Goal: Transaction & Acquisition: Purchase product/service

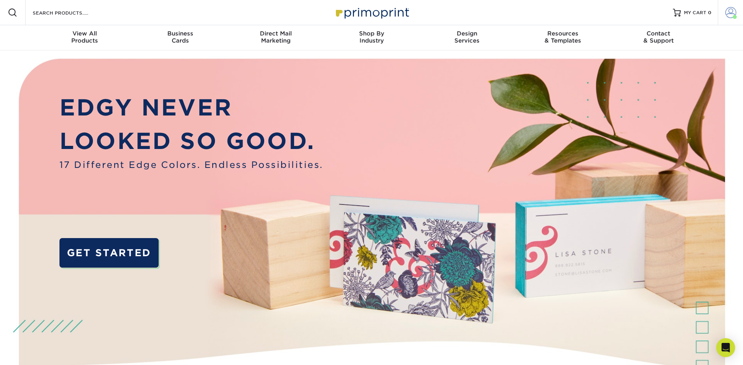
click at [732, 14] on span at bounding box center [731, 12] width 11 height 11
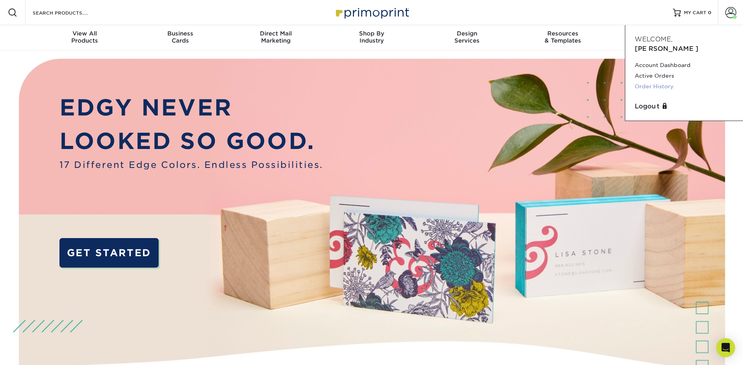
click at [658, 81] on link "Order History" at bounding box center [684, 86] width 99 height 11
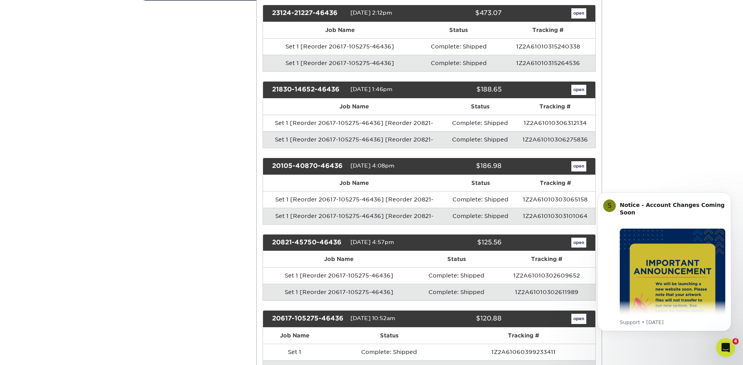
drag, startPoint x: 202, startPoint y: 232, endPoint x: 198, endPoint y: 256, distance: 24.7
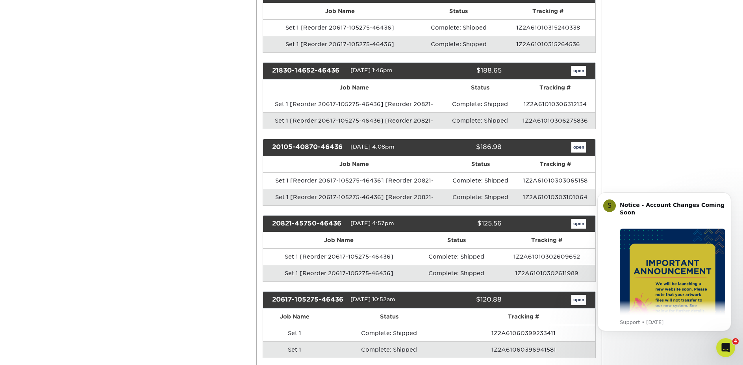
scroll to position [200, 0]
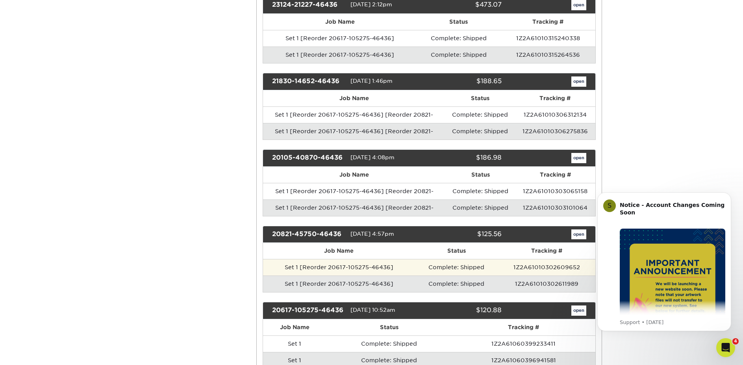
click at [339, 269] on td "Set 1 [Reorder 20617-105275-46436]" at bounding box center [339, 267] width 152 height 17
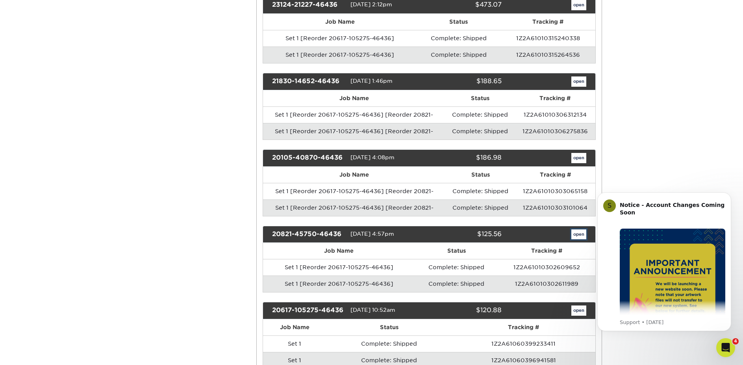
click at [580, 234] on link "open" at bounding box center [579, 234] width 15 height 10
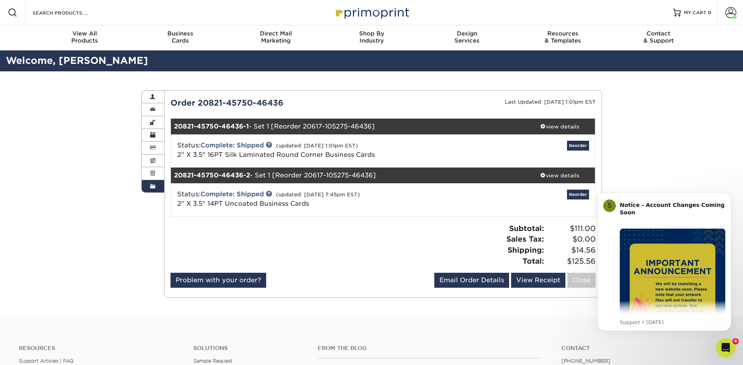
drag, startPoint x: 239, startPoint y: 204, endPoint x: 288, endPoint y: 204, distance: 49.2
click at [288, 204] on span "2" X 3.5" 14PT Uncoated Business Cards" at bounding box center [243, 203] width 132 height 7
click at [288, 205] on span "2" X 3.5" 14PT Uncoated Business Cards" at bounding box center [243, 203] width 132 height 7
click at [557, 176] on div "view details" at bounding box center [560, 175] width 71 height 8
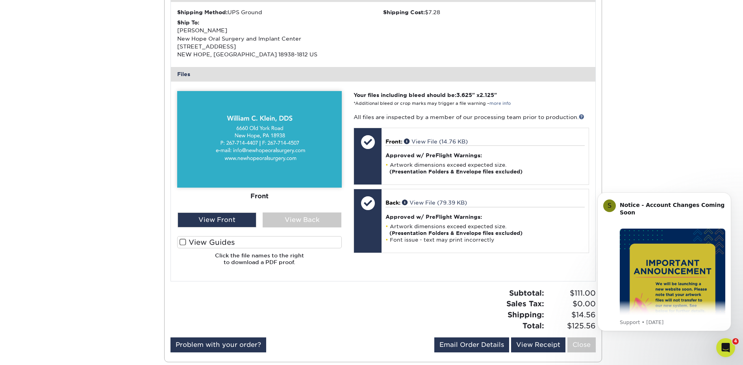
drag, startPoint x: 347, startPoint y: 243, endPoint x: 339, endPoint y: 268, distance: 25.4
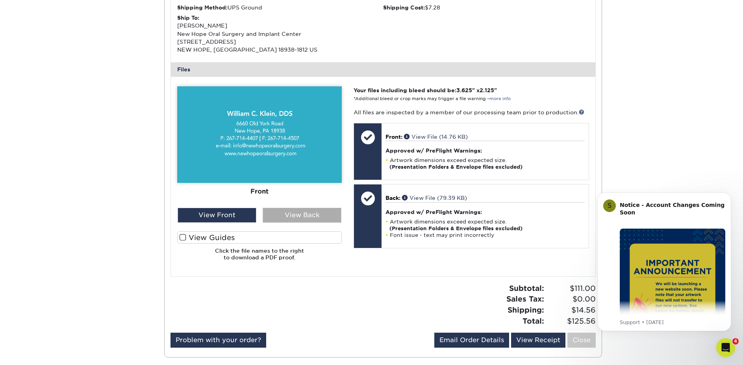
click at [295, 216] on div "View Back" at bounding box center [302, 215] width 79 height 15
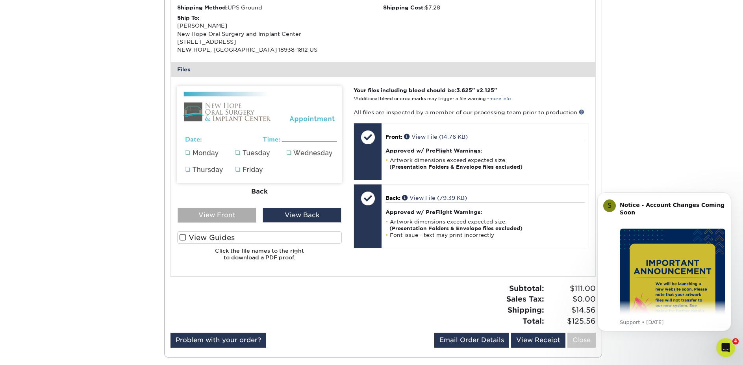
click at [230, 216] on div "View Front" at bounding box center [217, 215] width 79 height 15
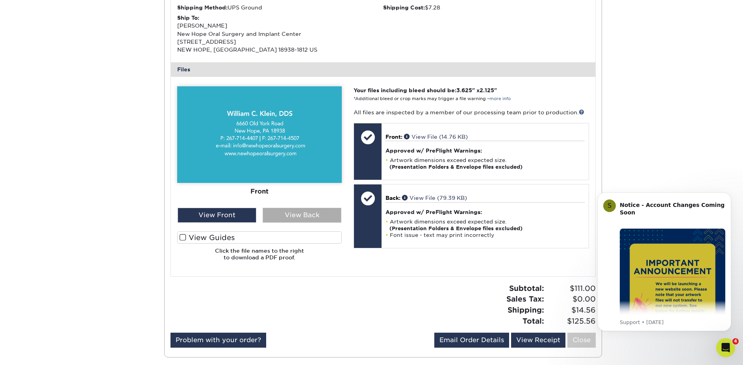
click at [302, 217] on div "View Back" at bounding box center [302, 215] width 79 height 15
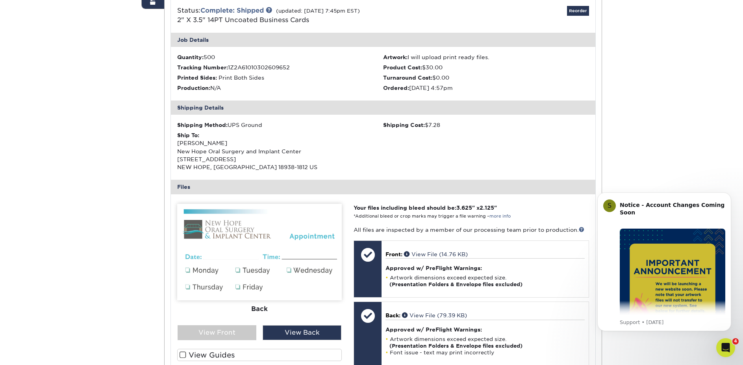
scroll to position [143, 0]
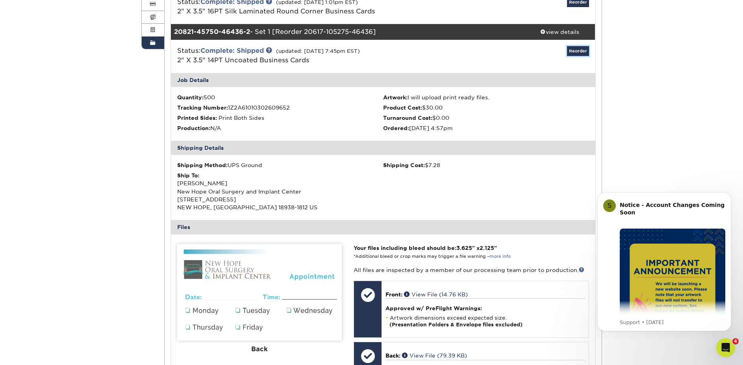
click at [578, 50] on link "Reorder" at bounding box center [578, 51] width 22 height 10
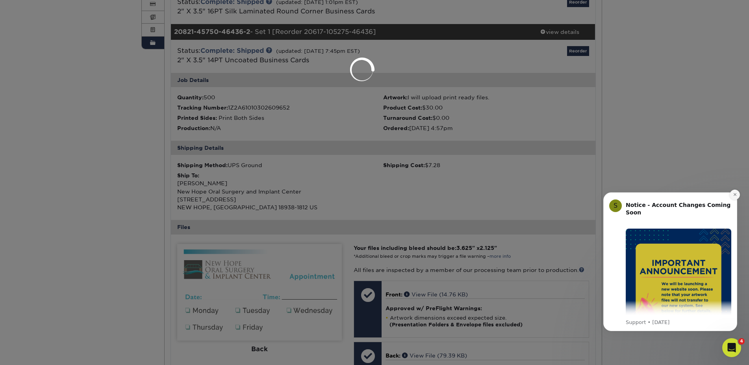
drag, startPoint x: 736, startPoint y: 193, endPoint x: 1332, endPoint y: 375, distance: 623.0
click at [736, 193] on icon "Dismiss notification" at bounding box center [735, 194] width 4 height 4
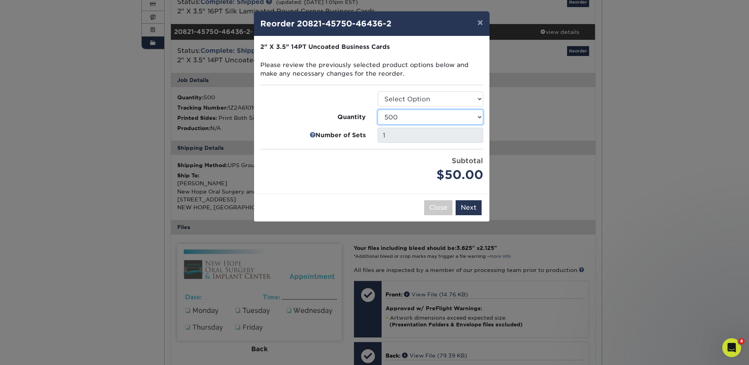
click at [479, 117] on select "100 250 500 1000 2500 5000 10000 15000 20000 25000 30000 35000 40000 45000 50000" at bounding box center [431, 117] width 106 height 15
click at [378, 110] on select "100 250 500 1000 2500 5000 10000 15000 20000 25000 30000 35000 40000 45000 50000" at bounding box center [431, 117] width 106 height 15
click at [480, 118] on select "100 250 500 1000 2500 5000 10000 15000 20000 25000 30000 35000 40000 45000 50000" at bounding box center [431, 117] width 106 height 15
click at [378, 110] on select "100 250 500 1000 2500 5000 10000 15000 20000 25000 30000 35000 40000 45000 50000" at bounding box center [431, 117] width 106 height 15
click at [468, 120] on select "100 250 500 1000 2500 5000 10000 15000 20000 25000 30000 35000 40000 45000 50000" at bounding box center [431, 117] width 106 height 15
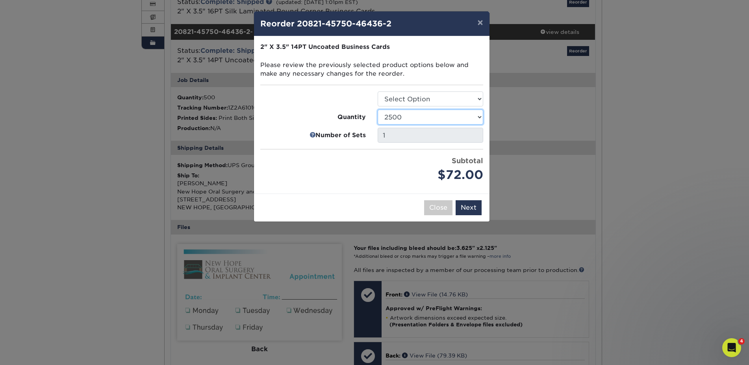
click at [378, 110] on select "100 250 500 1000 2500 5000 10000 15000 20000 25000 30000 35000 40000 45000 50000" at bounding box center [431, 117] width 106 height 15
click at [480, 116] on select "100 250 500 1000 2500 5000 10000 15000 20000 25000 30000 35000 40000 45000 50000" at bounding box center [431, 117] width 106 height 15
select select "52e3d710-0e8f-4d4d-8560-7d4d8655be69"
click at [378, 110] on select "100 250 500 1000 2500 5000 10000 15000 20000 25000 30000 35000 40000 45000 50000" at bounding box center [431, 117] width 106 height 15
click at [476, 210] on button "Next" at bounding box center [469, 207] width 26 height 15
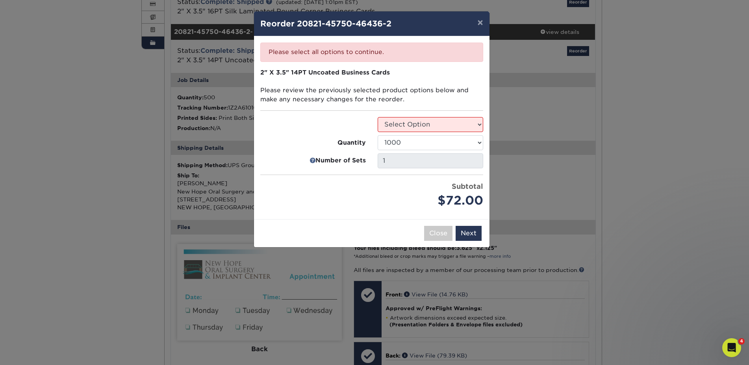
click at [418, 111] on fieldset "2" X 3.5" 14PT Uncoated Business Cards Please review the previously selected pr…" at bounding box center [371, 92] width 223 height 49
click at [420, 130] on select "Select Option Business Cards" at bounding box center [431, 124] width 106 height 15
select select "3b5148f1-0588-4f88-a218-97bcfdce65c1"
click at [378, 117] on select "Select Option Business Cards" at bounding box center [431, 124] width 106 height 15
click at [469, 231] on button "Next" at bounding box center [469, 233] width 26 height 15
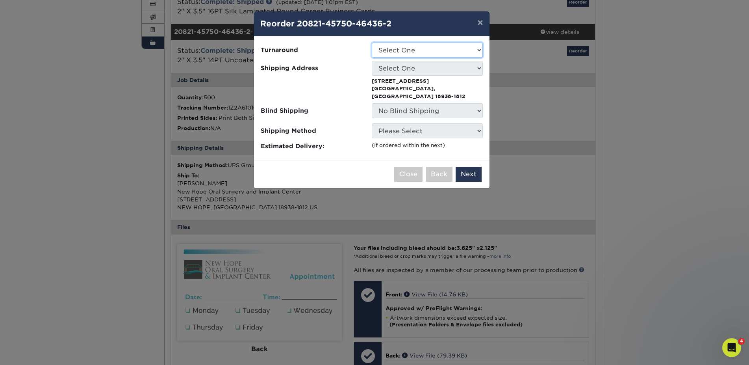
click at [401, 55] on select "Select One 2-4 Business Days 2 Day Next Business Day" at bounding box center [427, 50] width 111 height 15
select select "7ca4f35a-e0ed-4d6c-b043-d2cb301ab107"
click at [372, 43] on select "Select One 2-4 Business Days 2 Day Next Business Day" at bounding box center [427, 50] width 111 height 15
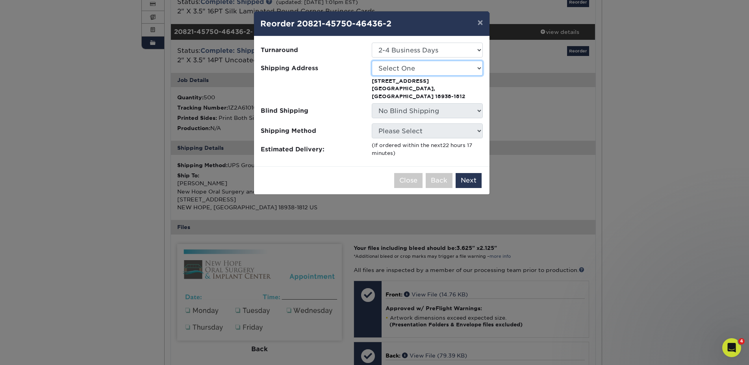
click at [398, 67] on select "Select One NEW HOPE ORAL SURGERY New Hope Oral Surgery - Office" at bounding box center [427, 68] width 111 height 15
select select "194112"
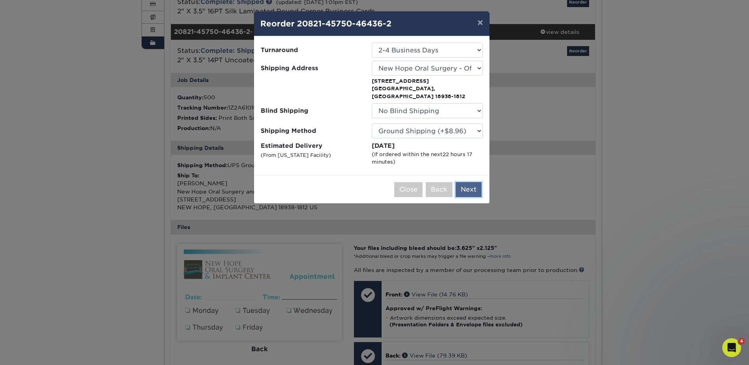
click at [470, 182] on button "Next" at bounding box center [469, 189] width 26 height 15
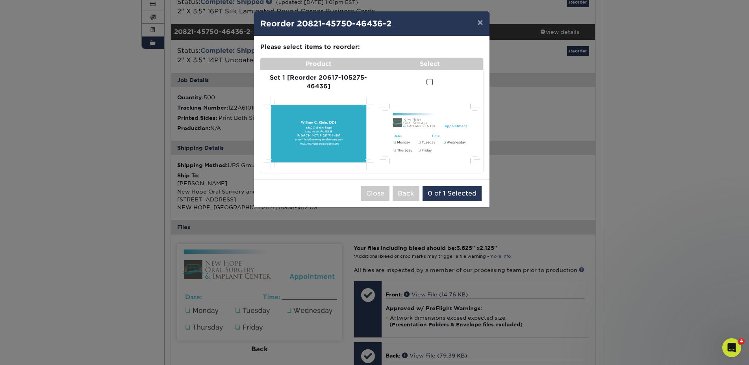
click at [429, 82] on span at bounding box center [430, 81] width 7 height 7
click at [0, 0] on input "checkbox" at bounding box center [0, 0] width 0 height 0
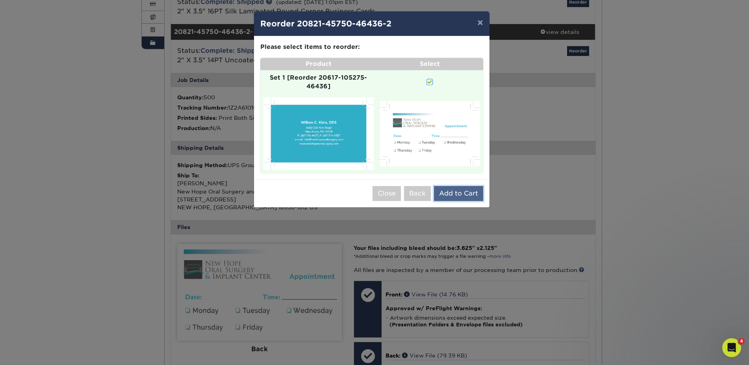
click at [444, 195] on button "Add to Cart" at bounding box center [458, 193] width 49 height 15
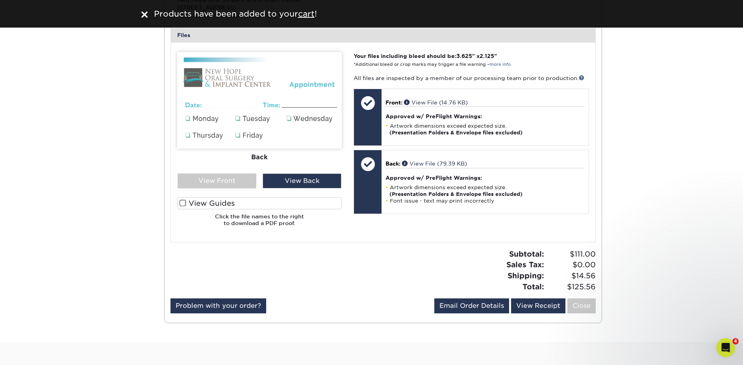
scroll to position [340, 0]
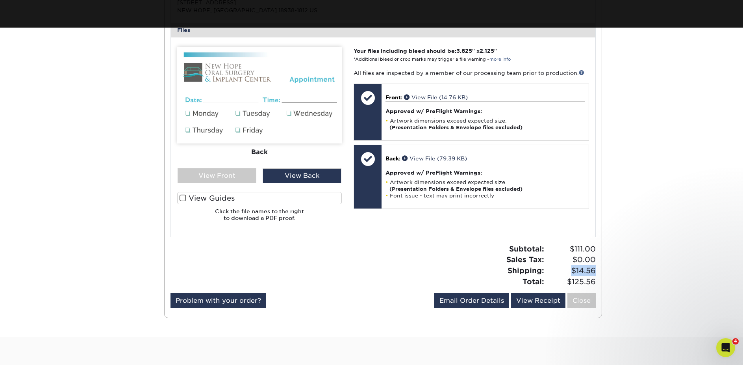
drag, startPoint x: 568, startPoint y: 271, endPoint x: 596, endPoint y: 269, distance: 28.5
click at [596, 269] on div "Subtotal: $111.00 Sales Tax: $0.00 Shipping: $14.56 Total: $125.56" at bounding box center [492, 264] width 219 height 43
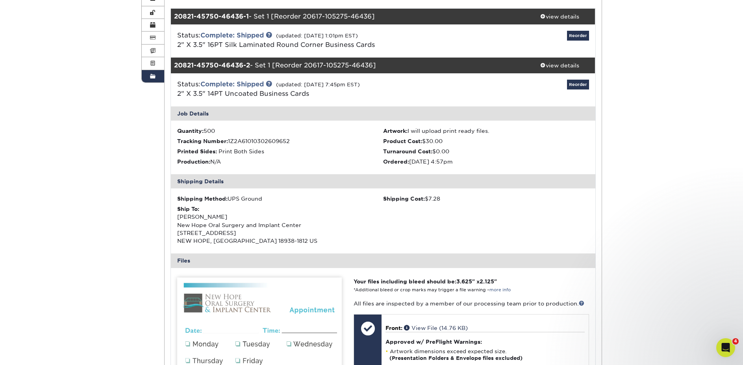
scroll to position [0, 0]
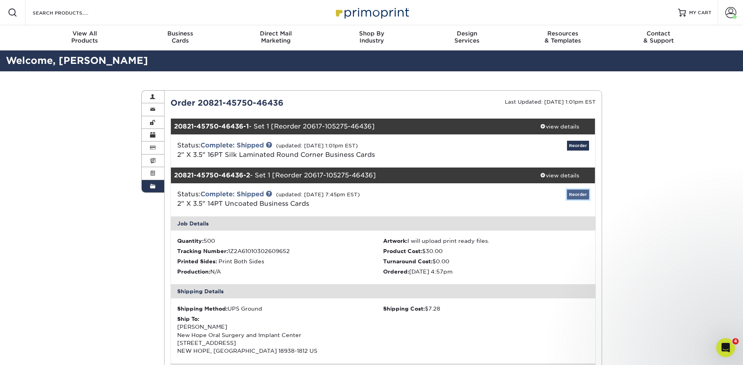
click at [574, 194] on link "Reorder" at bounding box center [578, 194] width 22 height 10
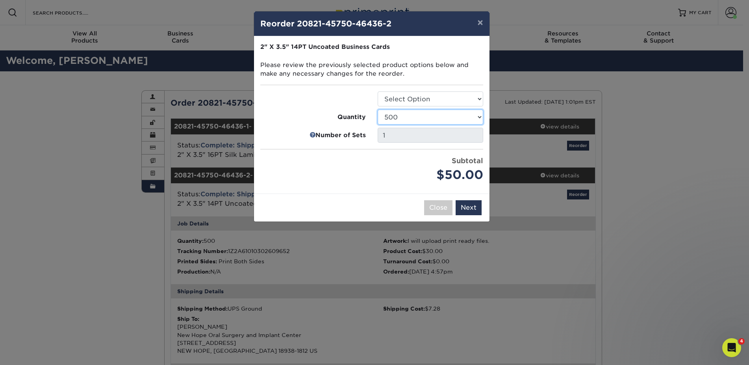
click at [444, 116] on select "100 250 500 1000 2500 5000 10000 15000 20000 25000 30000 35000 40000 45000 50000" at bounding box center [431, 117] width 106 height 15
select select "02d8d163-ee8f-41cc-acce-9863ad0deb38"
click at [378, 110] on select "100 250 500 1000 2500 5000 10000 15000 20000 25000 30000 35000 40000 45000 50000" at bounding box center [431, 117] width 106 height 15
click at [440, 102] on select "Select Option Business Cards" at bounding box center [431, 98] width 106 height 15
select select "3b5148f1-0588-4f88-a218-97bcfdce65c1"
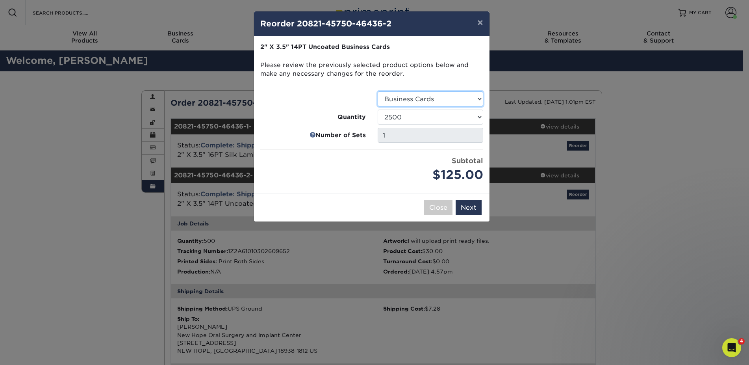
click at [378, 91] on select "Select Option Business Cards" at bounding box center [431, 98] width 106 height 15
click at [475, 208] on button "Next" at bounding box center [469, 207] width 26 height 15
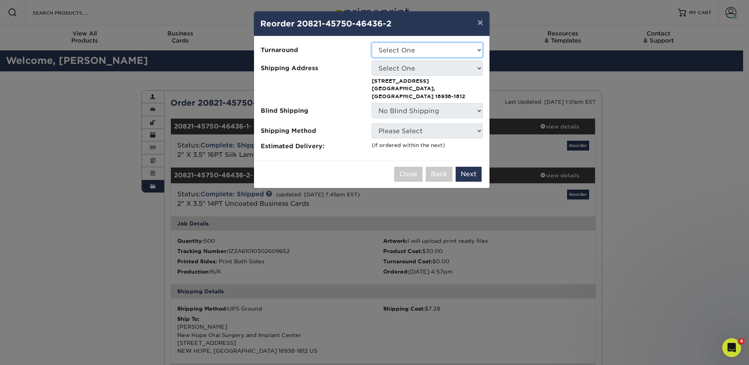
click at [422, 47] on select "Select One 2-4 Business Days 2 Day Next Business Day" at bounding box center [427, 50] width 111 height 15
select select "f241bdae-74b7-42c3-99db-c32bfd9725cf"
click at [372, 43] on select "Select One 2-4 Business Days 2 Day Next Business Day" at bounding box center [427, 50] width 111 height 15
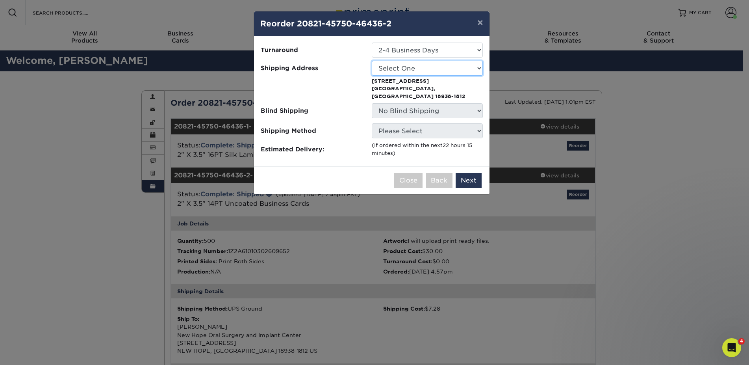
click at [411, 68] on select "Select One NEW HOPE ORAL SURGERY New Hope Oral Surgery - Office" at bounding box center [427, 68] width 111 height 15
click at [397, 72] on select "Select One NEW HOPE ORAL SURGERY New Hope Oral Surgery - Office" at bounding box center [427, 68] width 111 height 15
click at [404, 72] on select "Select One NEW HOPE ORAL SURGERY New Hope Oral Surgery - Office" at bounding box center [427, 68] width 111 height 15
select select "194112"
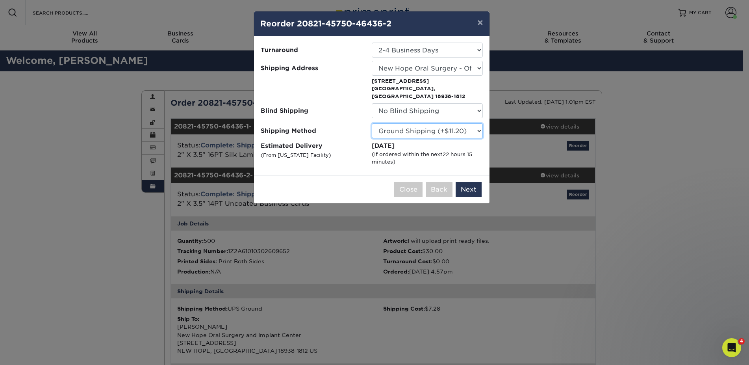
click at [397, 124] on select "Please Select Ground Shipping (+$11.20) 3 Day Shipping Service (+$18.68) 2 Day …" at bounding box center [427, 130] width 111 height 15
click at [478, 22] on button "×" at bounding box center [480, 22] width 18 height 22
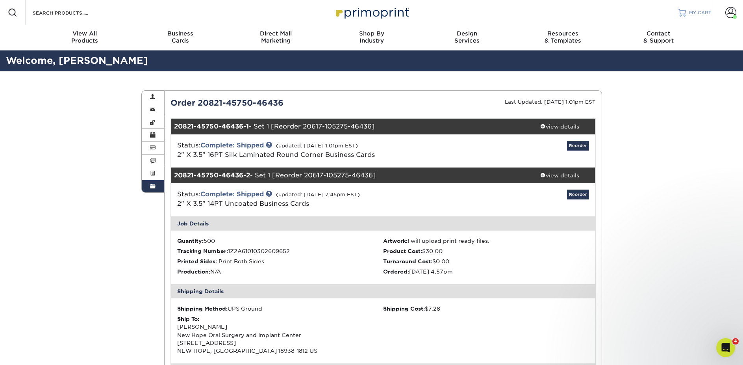
click at [687, 11] on link "MY CART" at bounding box center [694, 12] width 33 height 25
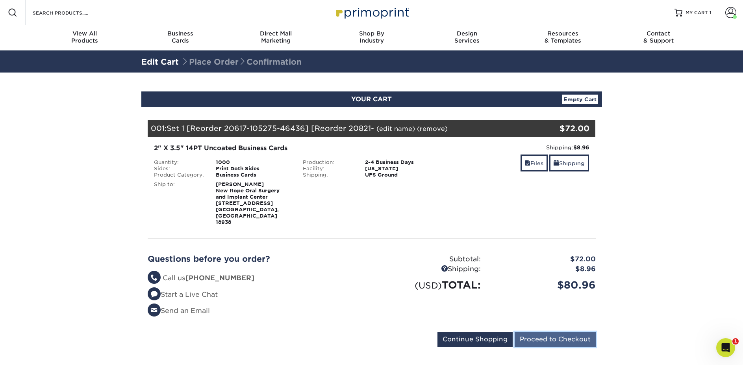
click at [569, 332] on input "Proceed to Checkout" at bounding box center [555, 339] width 81 height 15
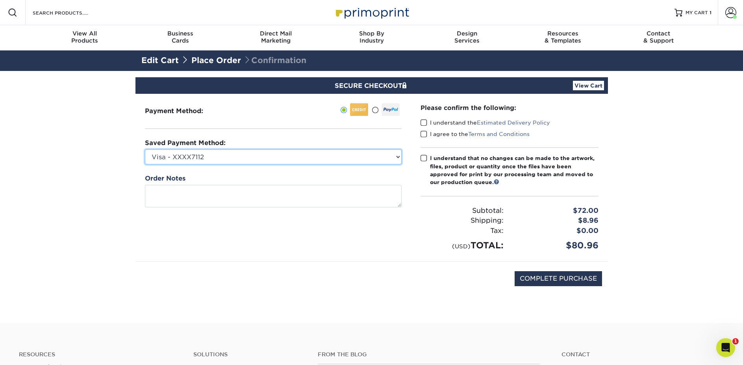
click at [398, 155] on select "Visa - XXXX7112 Visa - XXXX5797 New Credit Card" at bounding box center [273, 156] width 257 height 15
select select "67089"
click at [145, 149] on select "Visa - XXXX7112 Visa - XXXX5797 New Credit Card" at bounding box center [273, 156] width 257 height 15
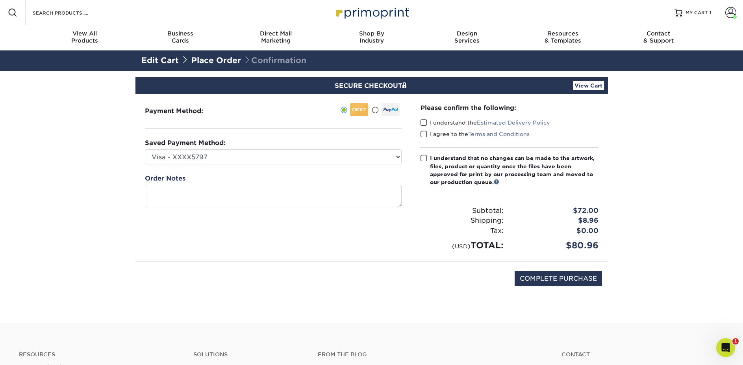
click at [424, 123] on span at bounding box center [424, 122] width 7 height 7
click at [0, 0] on input "I understand the Estimated Delivery Policy" at bounding box center [0, 0] width 0 height 0
click at [422, 131] on span at bounding box center [424, 133] width 7 height 7
click at [0, 0] on input "I agree to the Terms and Conditions" at bounding box center [0, 0] width 0 height 0
click at [422, 154] on label "I understand that no changes can be made to the artwork, files, product or quan…" at bounding box center [510, 170] width 178 height 32
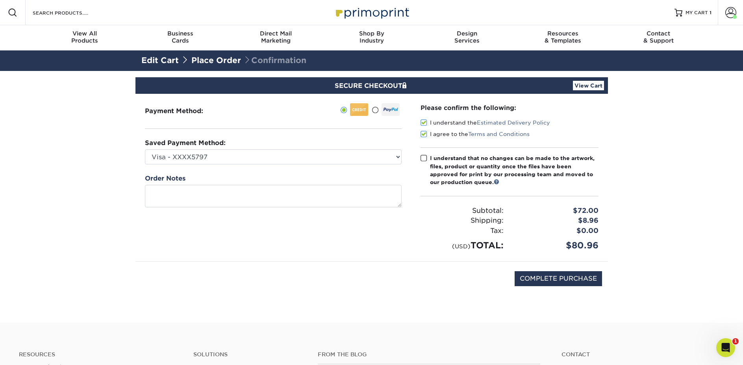
click at [0, 0] on input "I understand that no changes can be made to the artwork, files, product or quan…" at bounding box center [0, 0] width 0 height 0
click at [585, 279] on input "COMPLETE PURCHASE" at bounding box center [558, 278] width 87 height 15
type input "PROCESSING, PLEASE WAIT..."
